Goal: Task Accomplishment & Management: Use online tool/utility

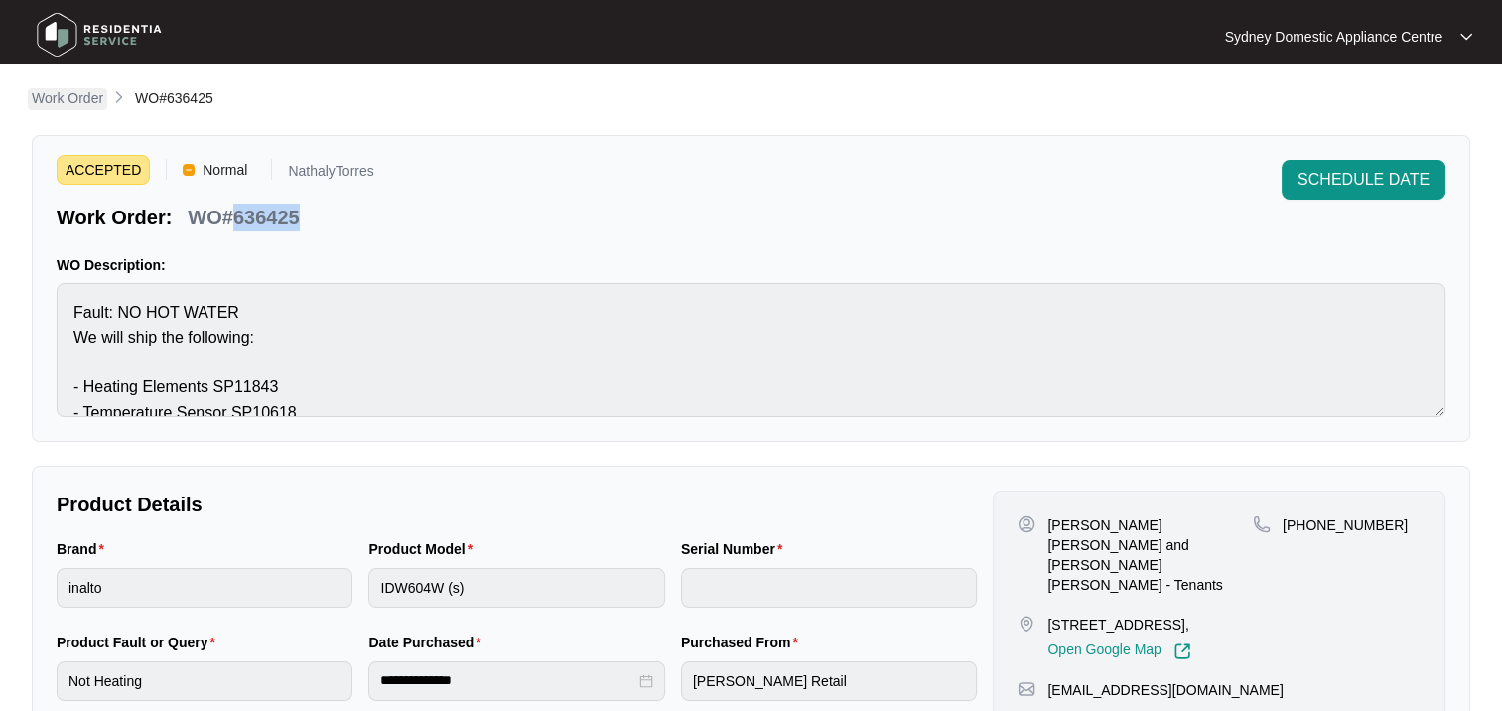
click at [50, 96] on p "Work Order" at bounding box center [67, 98] width 71 height 20
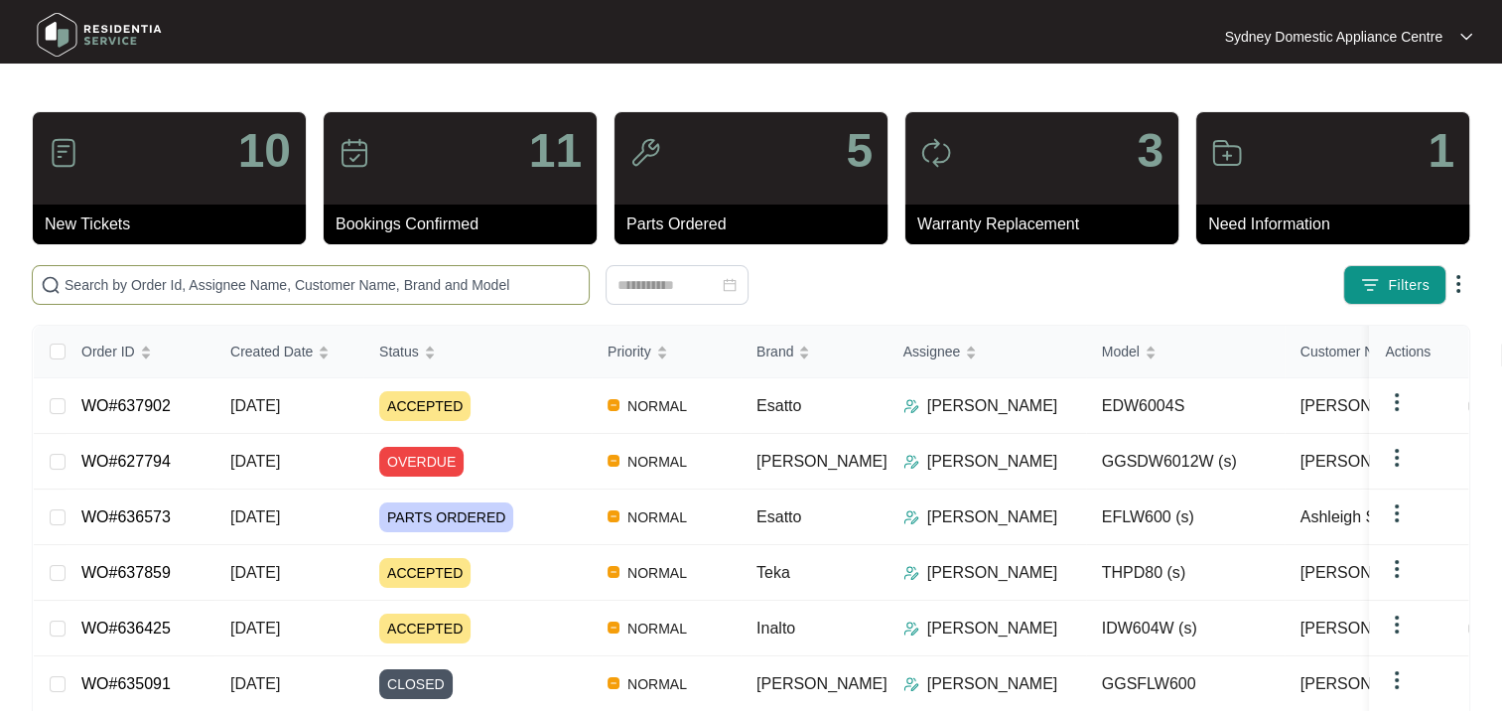
click at [122, 269] on span at bounding box center [311, 285] width 558 height 40
click at [122, 275] on input "text" at bounding box center [323, 285] width 516 height 22
paste input "636208"
type input "636208"
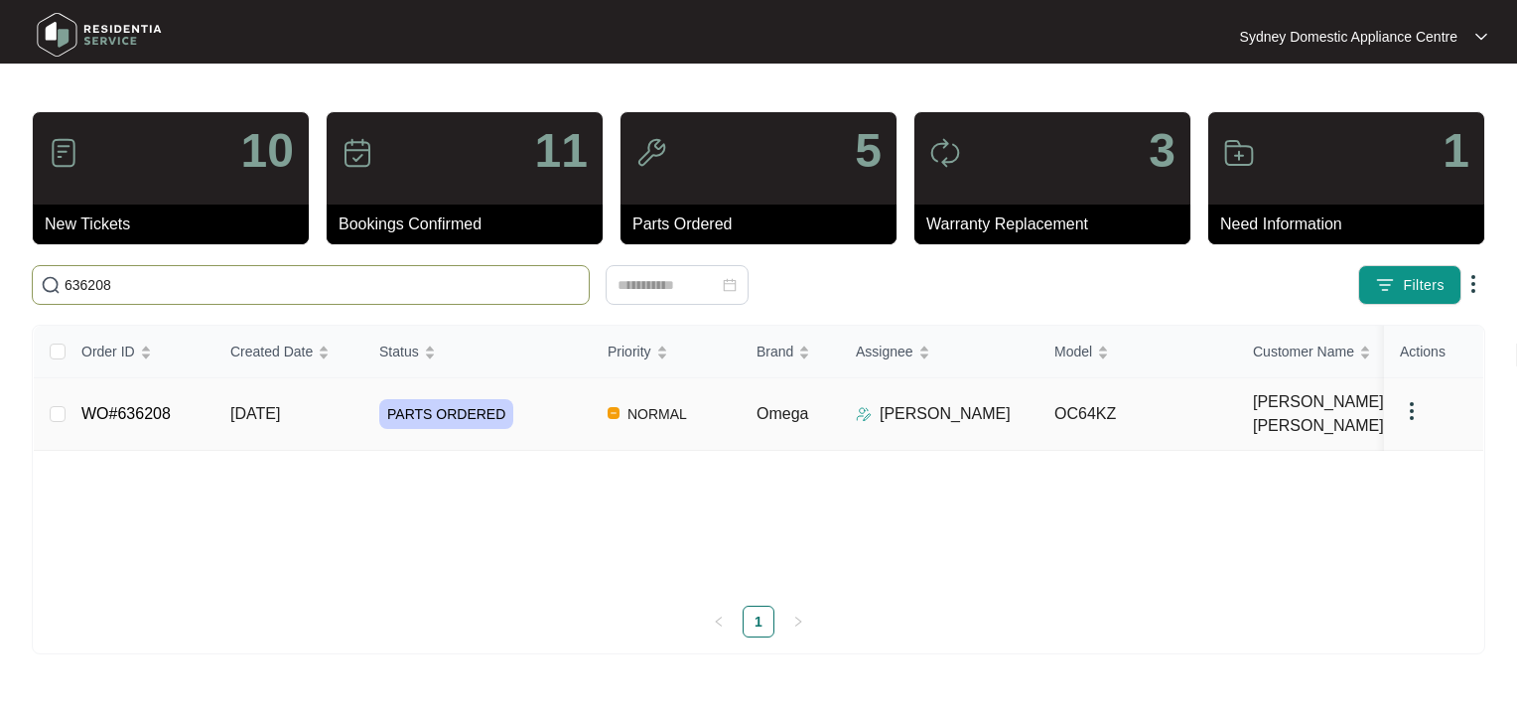
click at [538, 416] on div "PARTS ORDERED" at bounding box center [485, 414] width 212 height 30
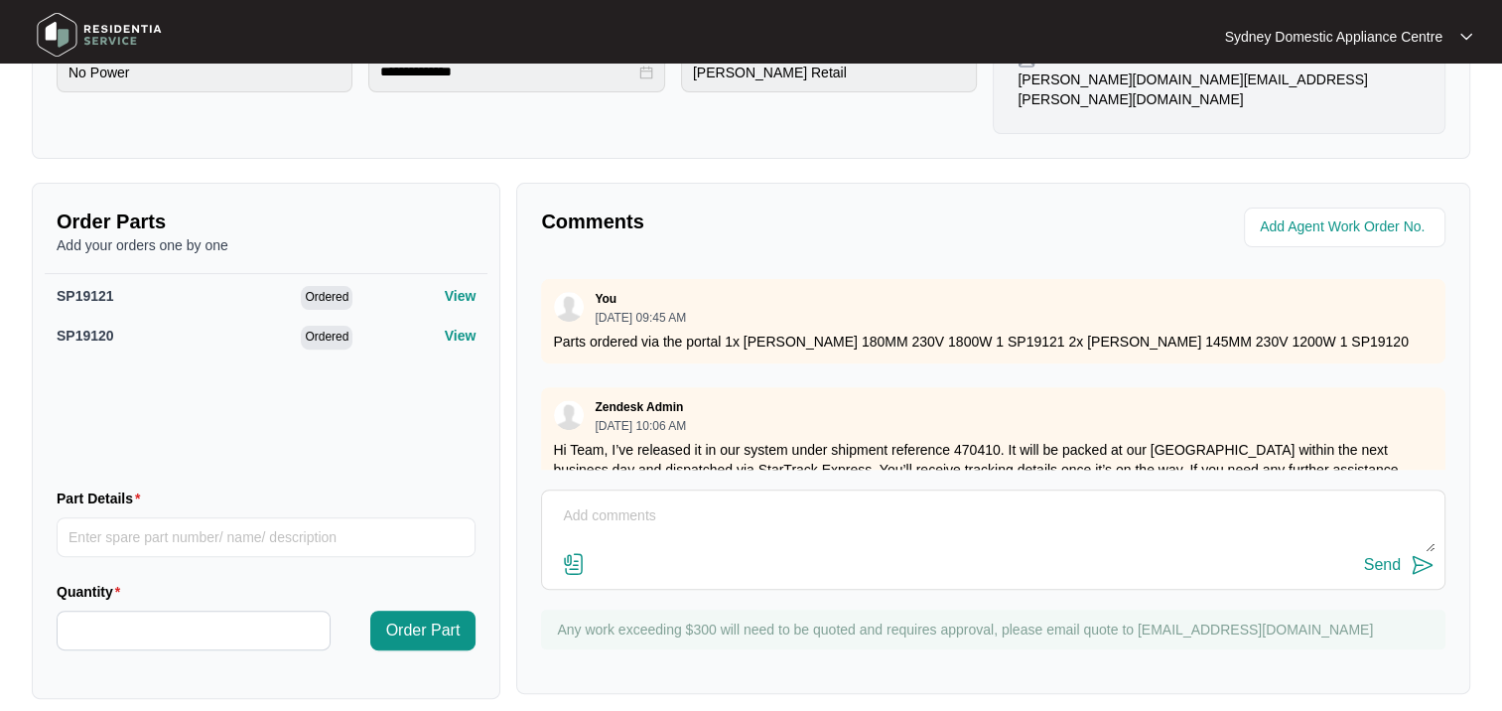
scroll to position [198, 0]
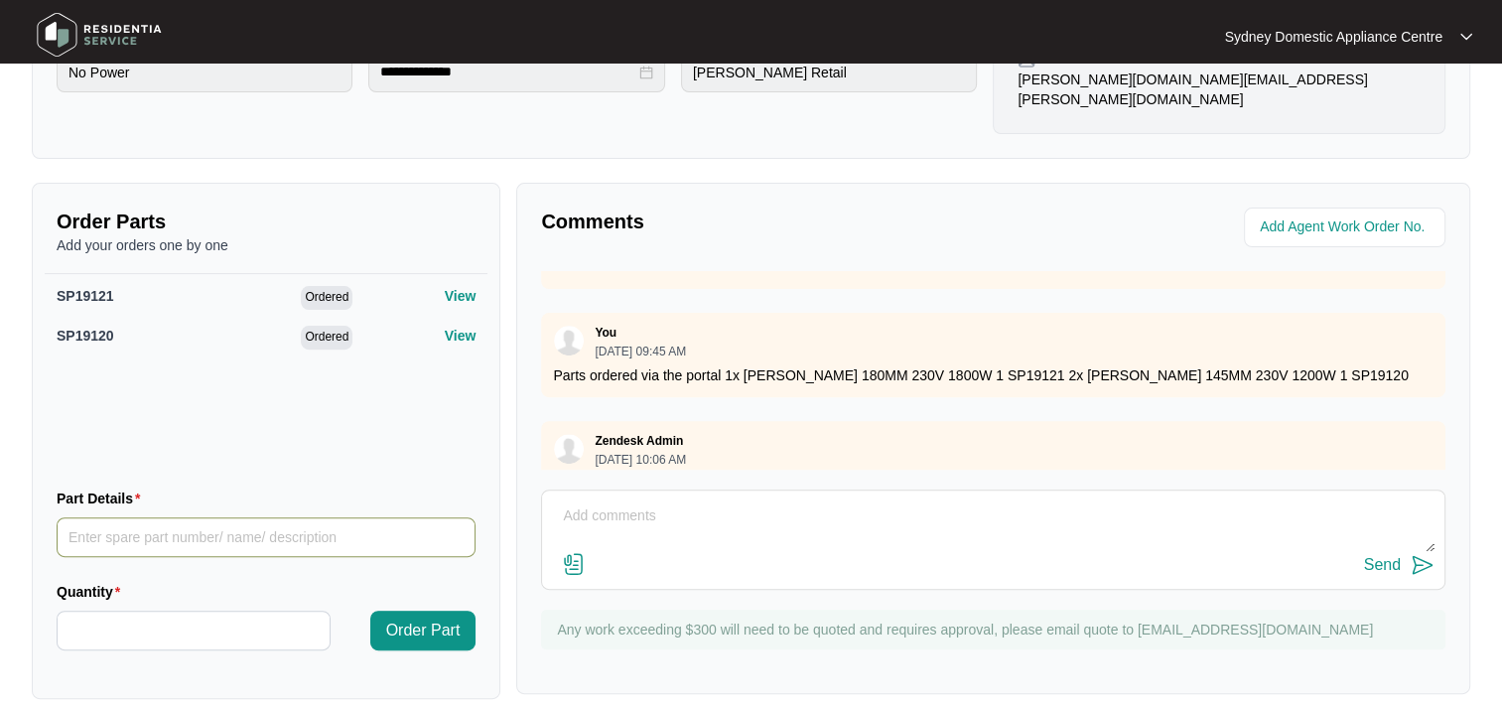
click at [133, 519] on input "Part Details" at bounding box center [266, 537] width 419 height 40
type input "SP19120"
click at [114, 612] on input "Quantity" at bounding box center [194, 631] width 272 height 38
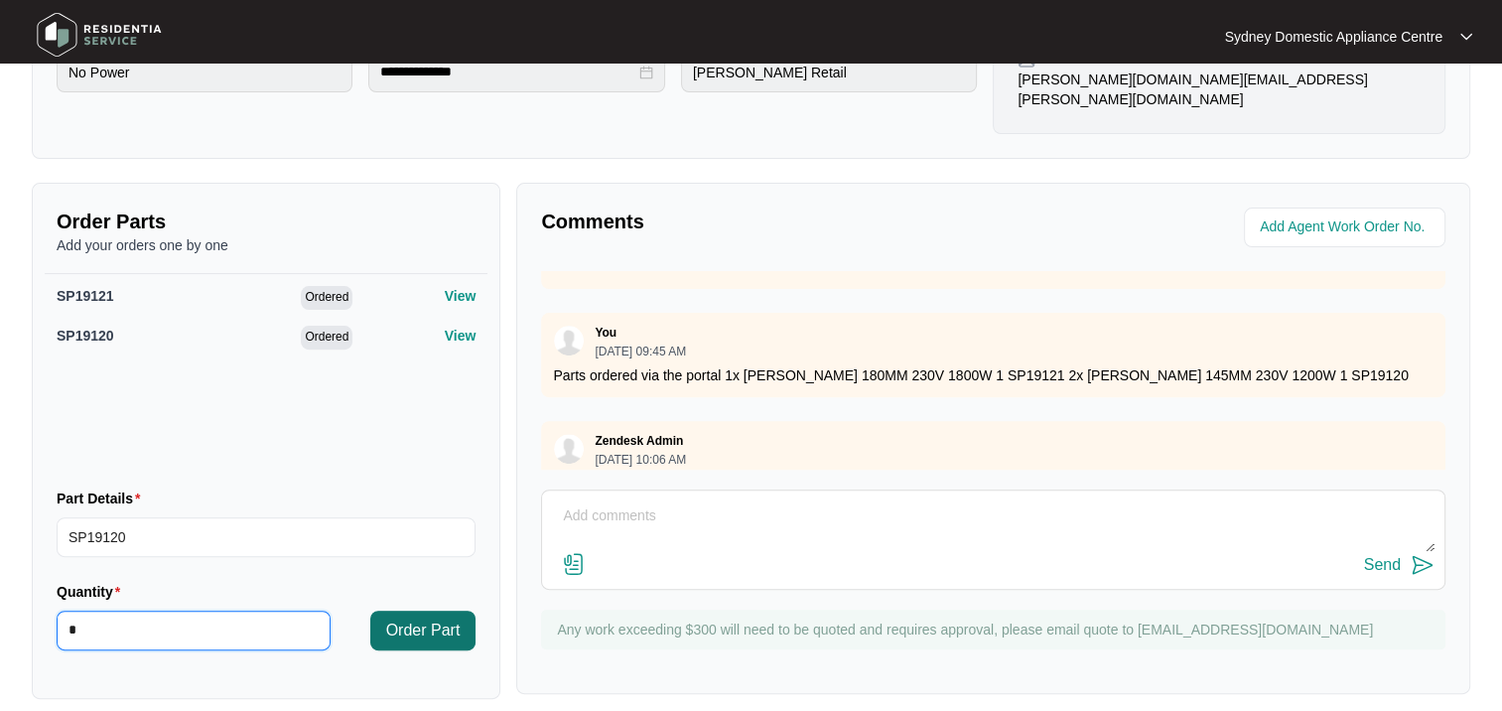
type input "*"
click at [404, 625] on button "Order Part" at bounding box center [423, 631] width 106 height 40
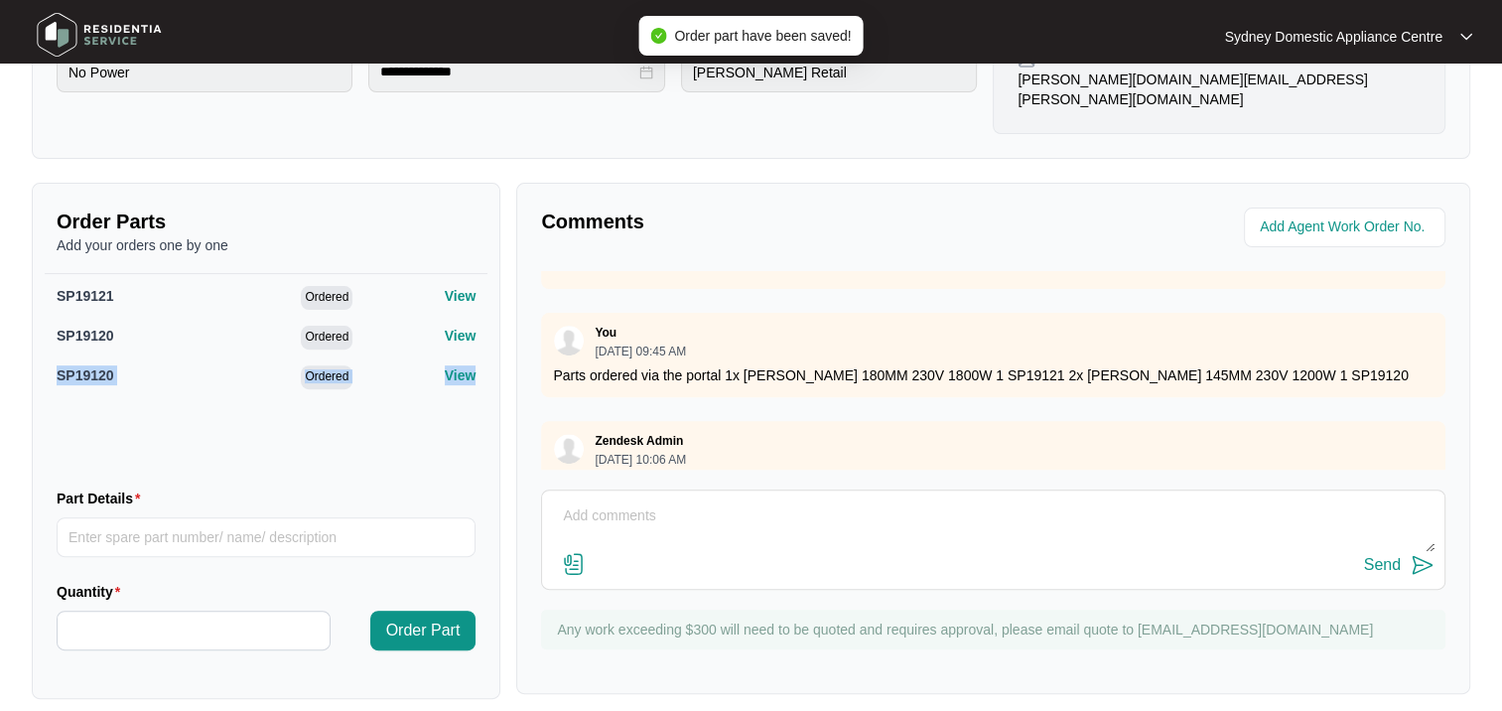
drag, startPoint x: 52, startPoint y: 355, endPoint x: 483, endPoint y: 357, distance: 430.9
click at [483, 357] on div "SP19121 Ordered View SP19120 Ordered View SP19120 Ordered View" at bounding box center [266, 372] width 443 height 199
copy div "SP19120 Ordered View"
click at [624, 500] on textarea at bounding box center [993, 526] width 883 height 52
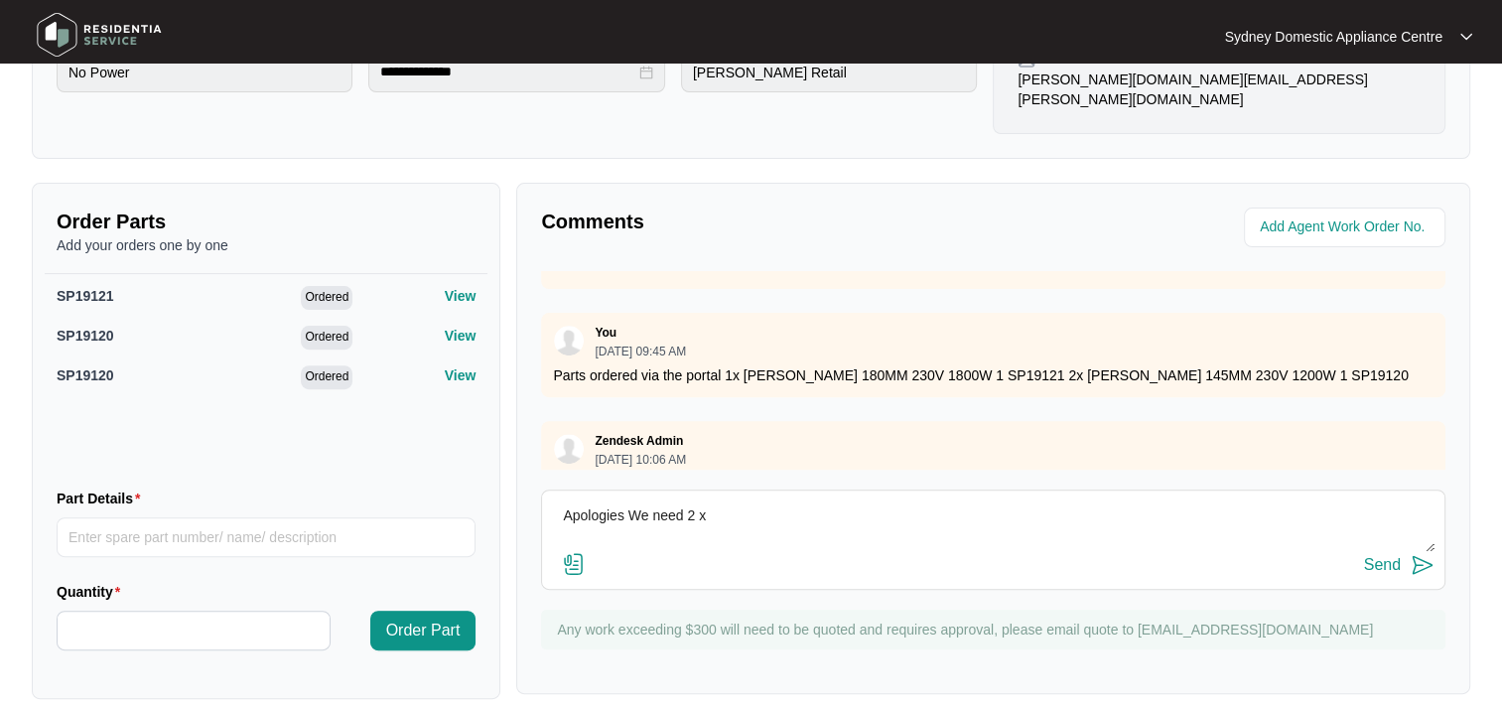
paste textarea "SP19120 Ordered View"
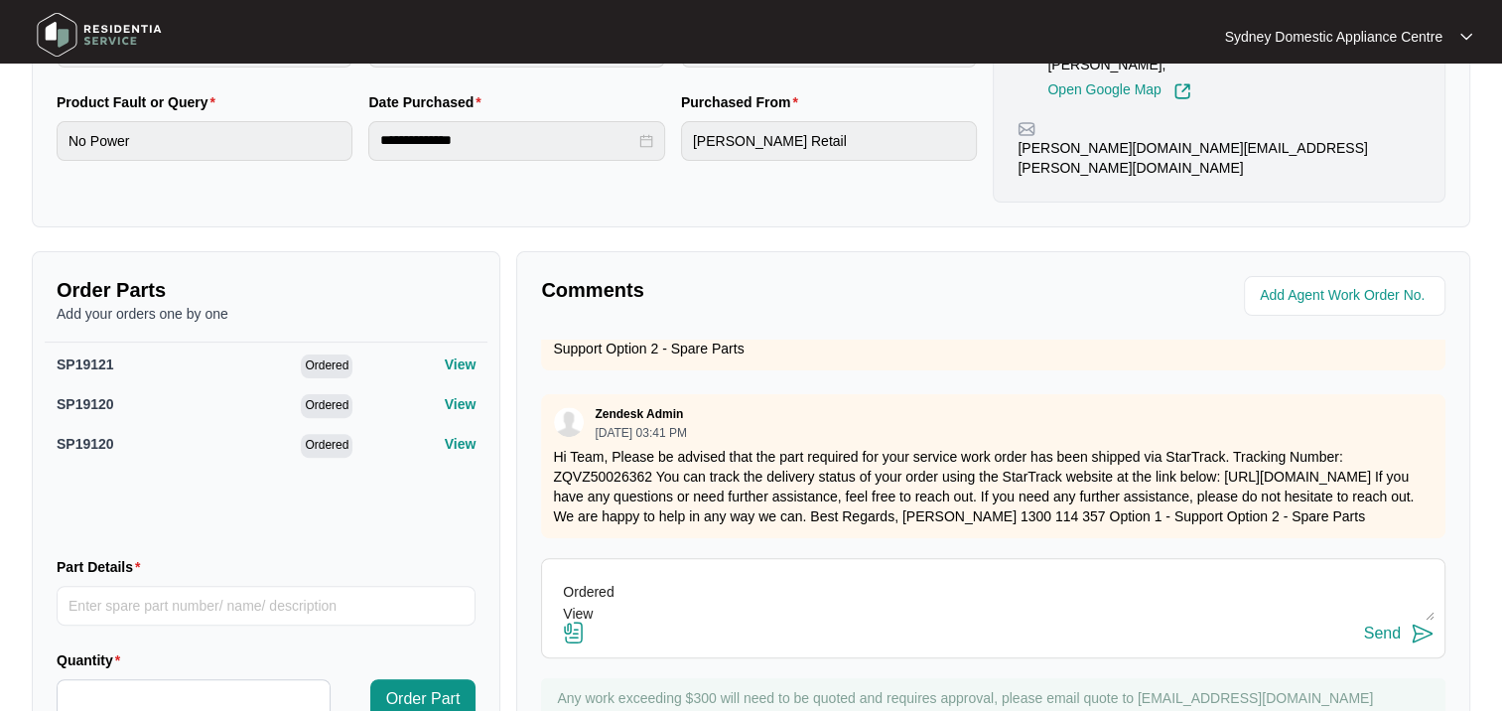
scroll to position [509, 0]
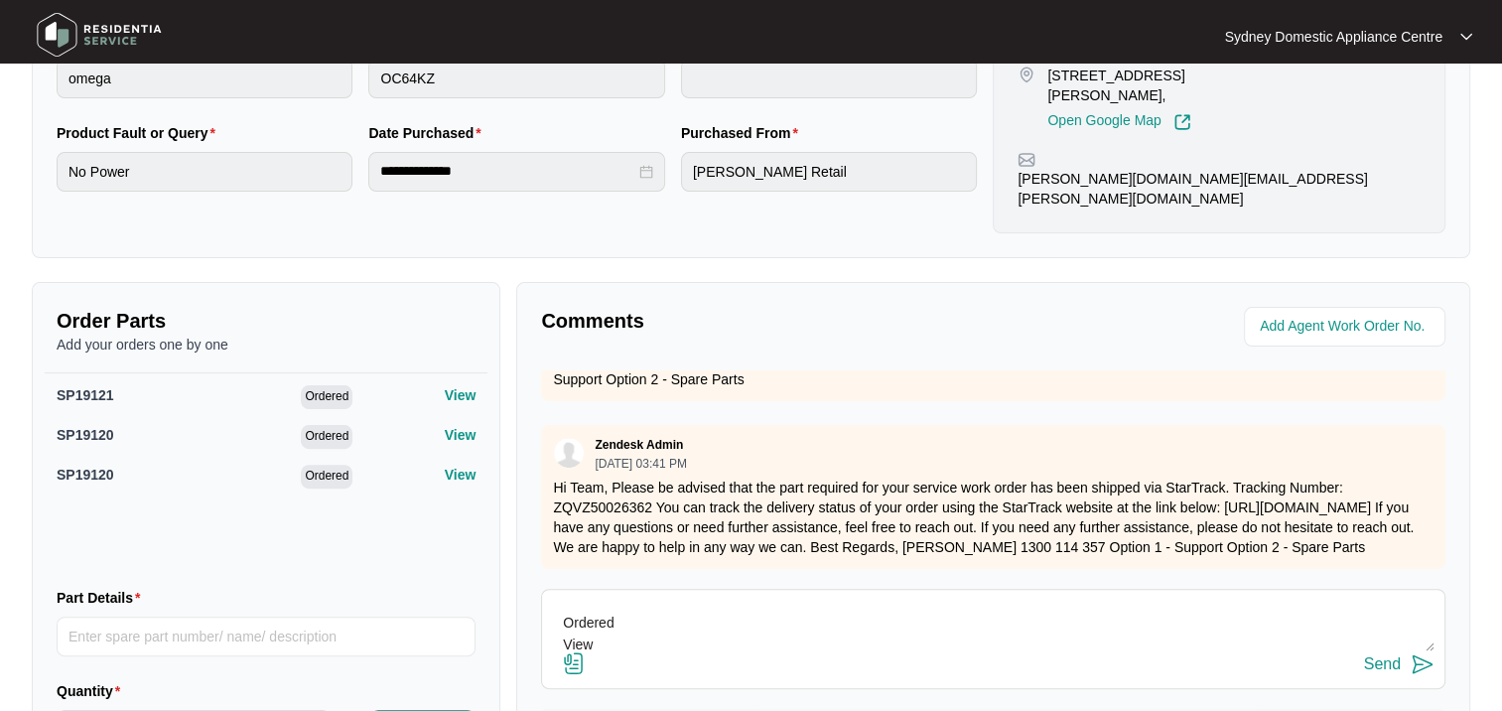
click at [676, 600] on textarea "Apologies We need 2 x SP19120 Ordered View" at bounding box center [993, 626] width 883 height 52
click at [687, 620] on textarea "Apologies We need 2 x SP19120 Ordered View" at bounding box center [993, 626] width 883 height 52
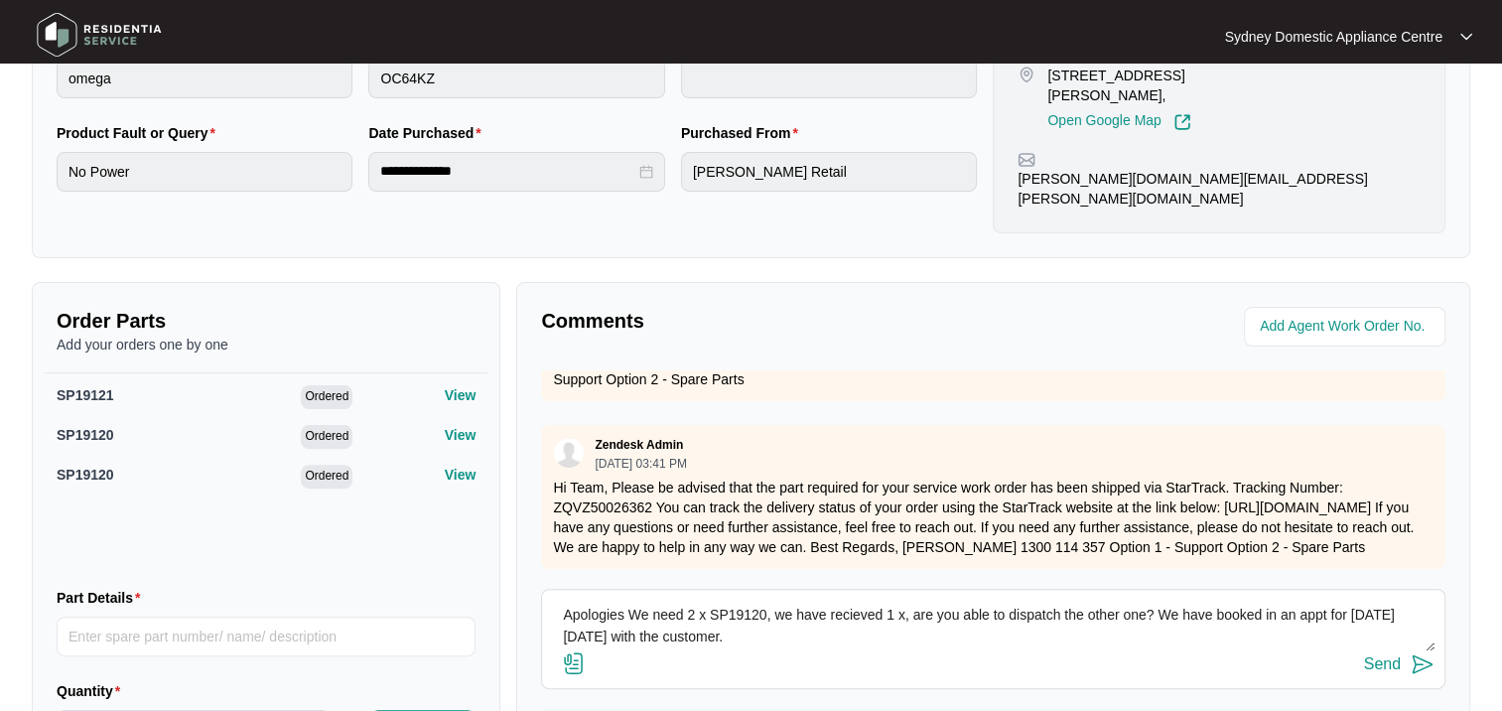
type textarea "Apologies We need 2 x SP19120, we have recieved 1 x, are you able to dispatch t…"
click at [1386, 655] on div "Send" at bounding box center [1382, 664] width 37 height 18
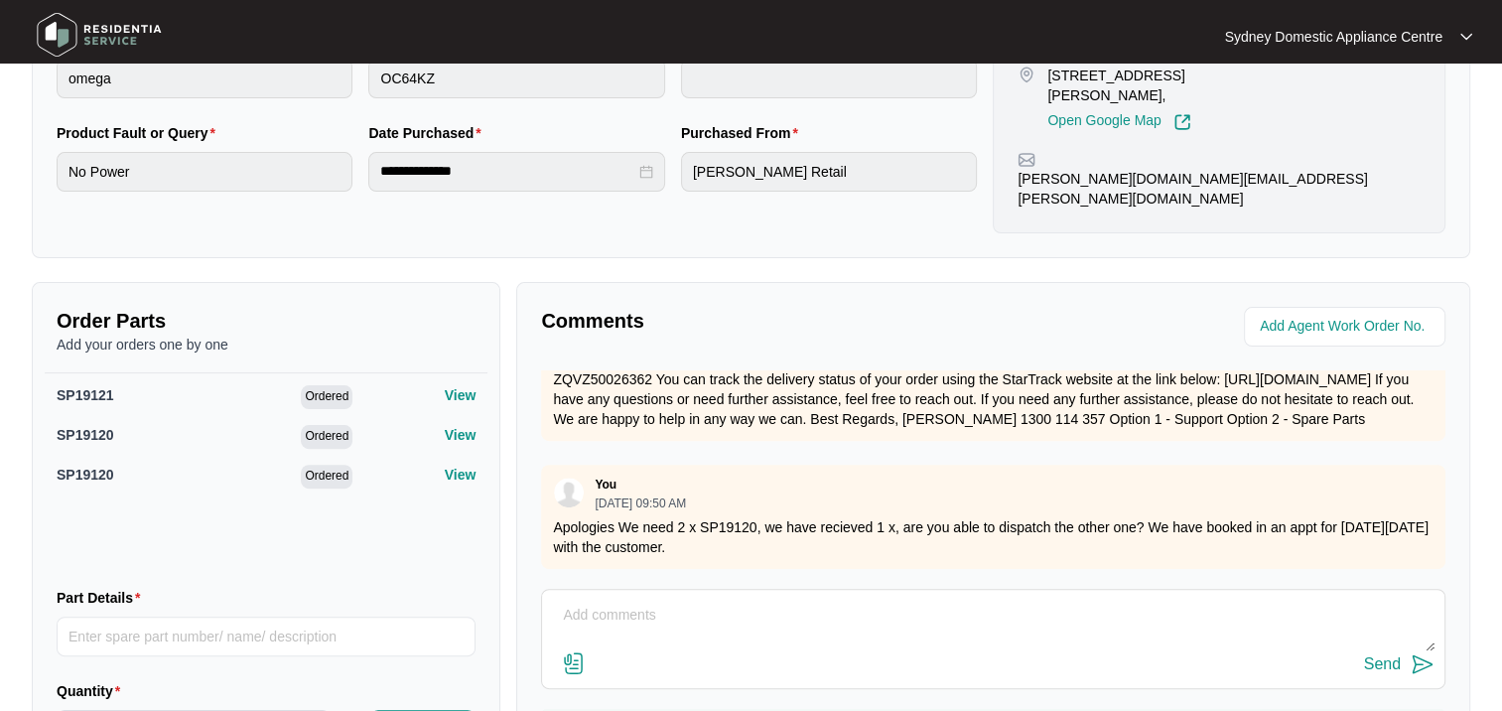
scroll to position [624, 0]
click at [731, 517] on p "Apologies We need 2 x SP19120, we have recieved 1 x, are you able to dispatch t…" at bounding box center [993, 537] width 881 height 40
copy p "SP19120"
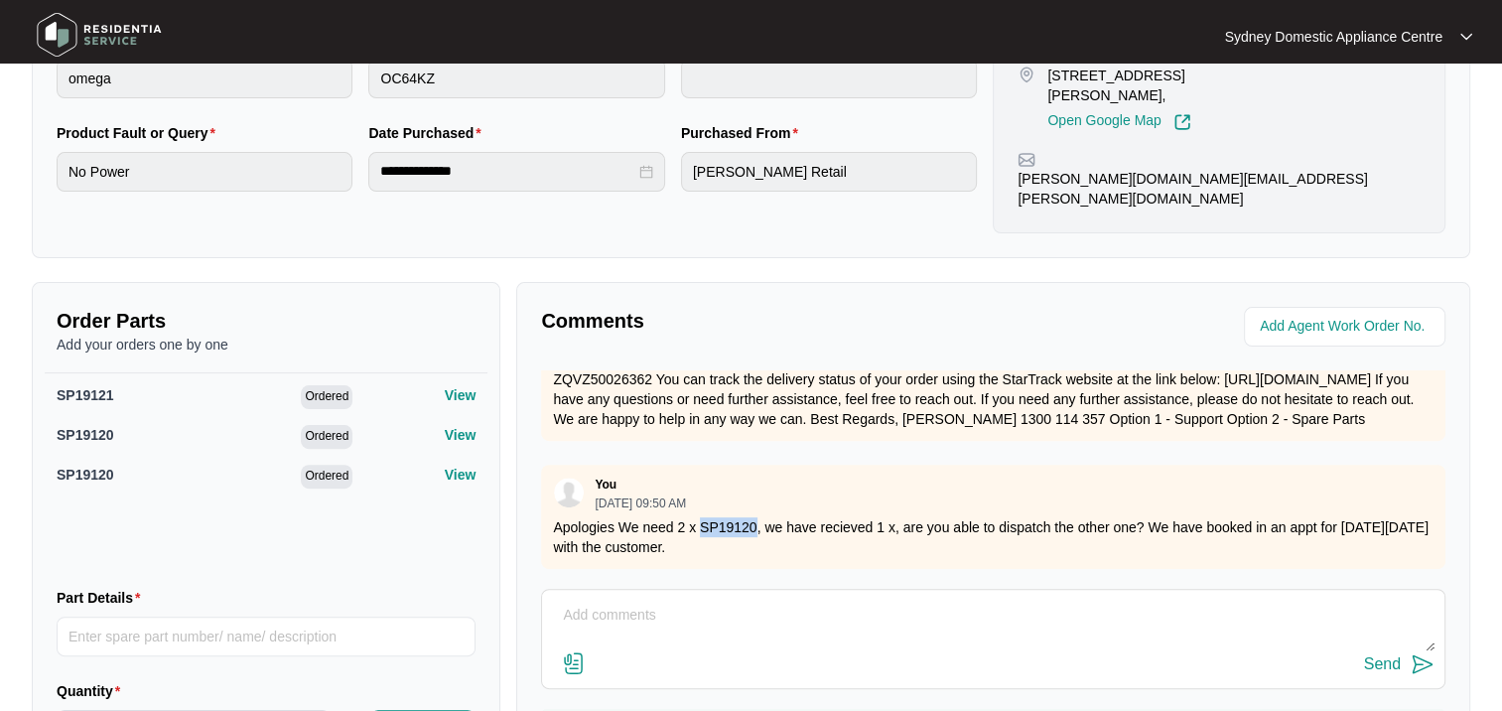
drag, startPoint x: 597, startPoint y: 469, endPoint x: 779, endPoint y: 508, distance: 187.0
click at [779, 508] on div "You [DATE] 09:50 AM Apologies We need 2 x SP19120, we have recieved 1 x, are yo…" at bounding box center [993, 517] width 905 height 104
copy div "[DATE] 09:50 AM Apologies We need 2 x SP19120, we have recieved 1 x, are you ab…"
